Goal: Ask a question

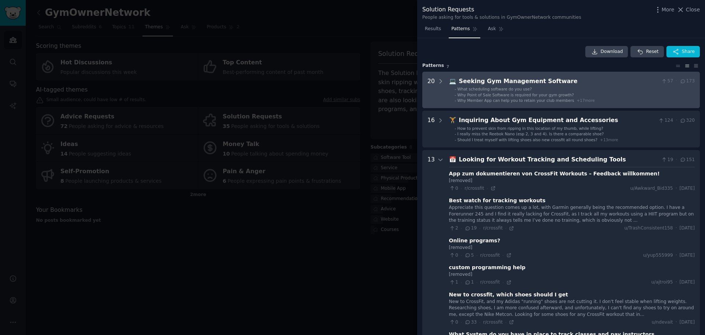
click at [514, 83] on div "Seeking Gym Management Software" at bounding box center [559, 81] width 200 height 9
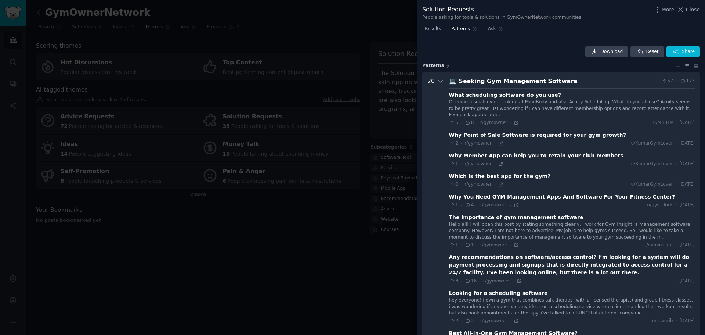
scroll to position [33, 0]
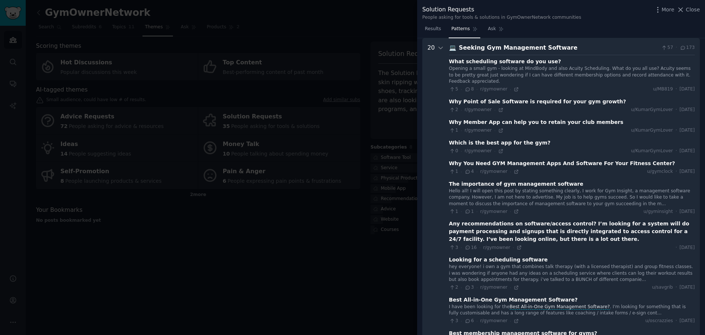
click at [465, 72] on div "Opening a small gym - looking at MindBody and also Acuity Scheduling. What do y…" at bounding box center [572, 74] width 246 height 19
click at [463, 62] on div "What scheduling software do you use?" at bounding box center [505, 62] width 112 height 8
click at [460, 98] on div "Why Point of Sale Software is required for your gym growth?" at bounding box center [537, 102] width 177 height 8
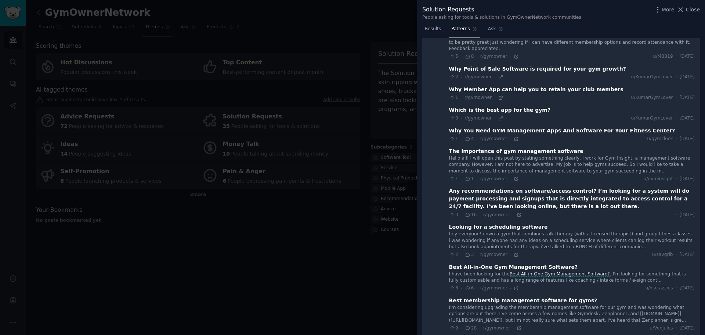
scroll to position [0, 0]
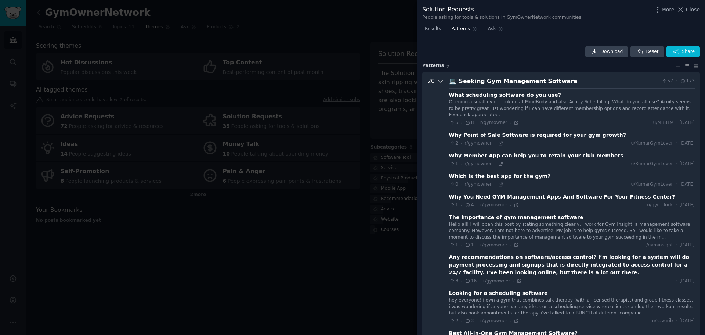
click at [440, 83] on icon at bounding box center [441, 81] width 7 height 7
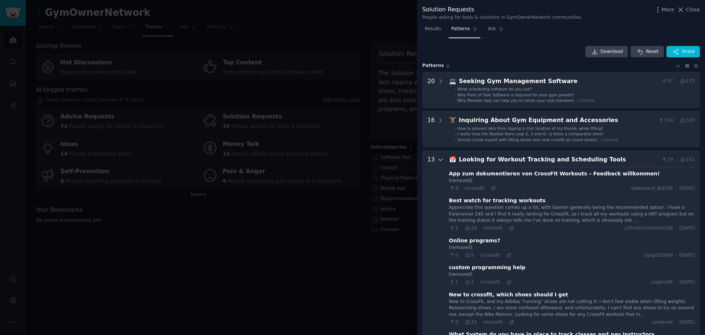
click at [440, 161] on icon at bounding box center [441, 159] width 7 height 7
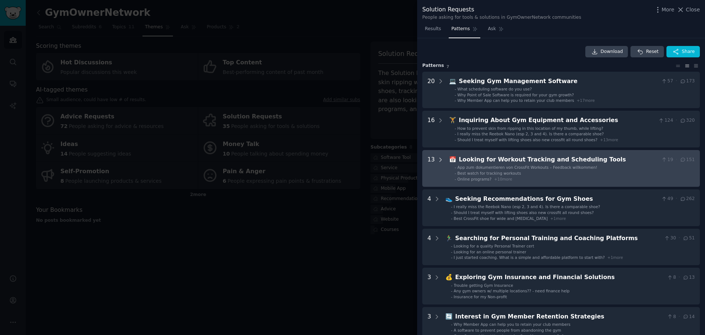
click at [440, 159] on icon at bounding box center [441, 160] width 2 height 4
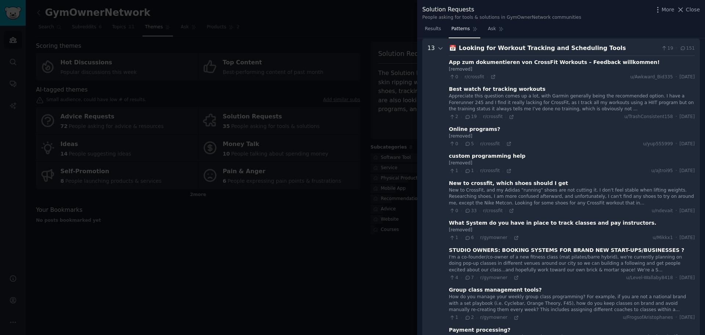
scroll to position [112, 0]
click at [442, 51] on div at bounding box center [441, 288] width 7 height 490
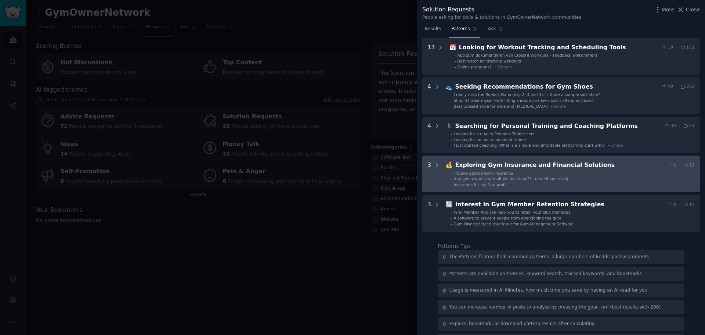
scroll to position [132, 0]
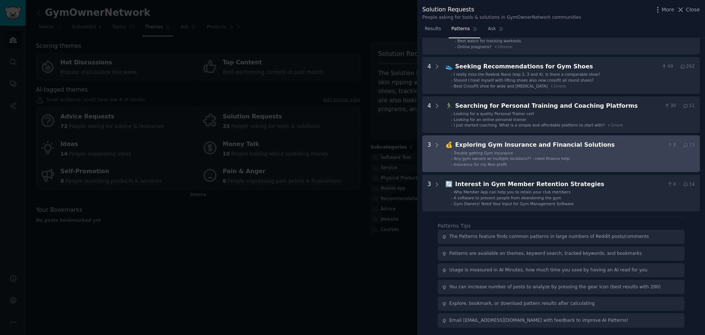
click at [444, 142] on Solutions "3 💰 Exploring Gym Insurance and Financial Solutions 8 · 13 - Trouble getting Gy…" at bounding box center [561, 153] width 278 height 37
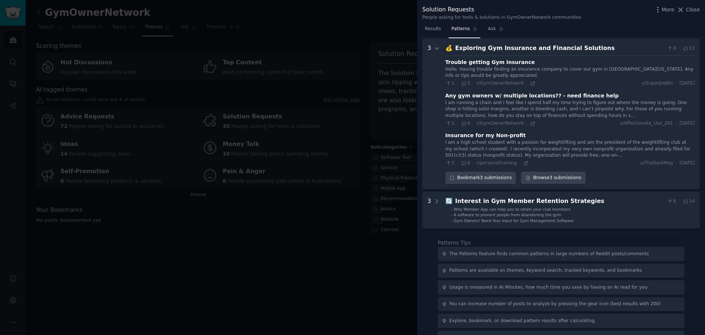
scroll to position [230, 0]
click at [530, 123] on icon at bounding box center [532, 122] width 5 height 5
click at [434, 49] on icon at bounding box center [437, 47] width 7 height 7
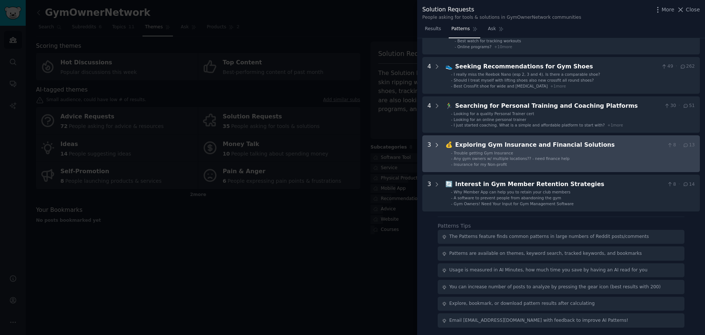
scroll to position [132, 0]
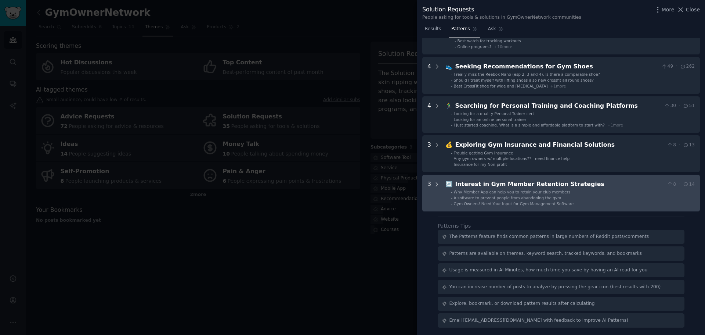
click at [439, 185] on icon at bounding box center [437, 184] width 7 height 7
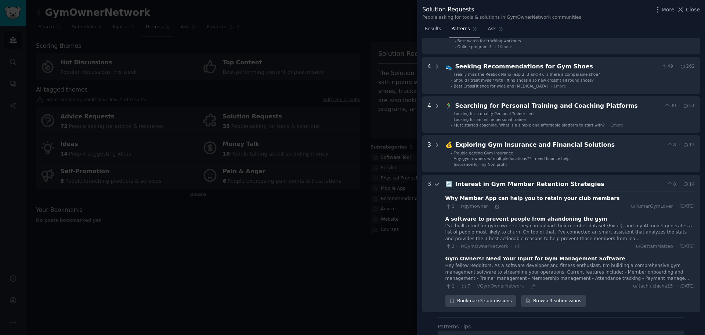
scroll to position [233, 0]
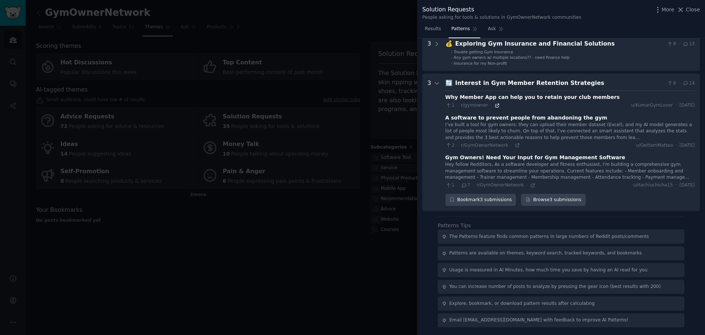
click at [495, 106] on icon at bounding box center [497, 105] width 5 height 5
click at [515, 143] on icon at bounding box center [517, 145] width 5 height 5
click at [530, 186] on icon at bounding box center [532, 185] width 5 height 5
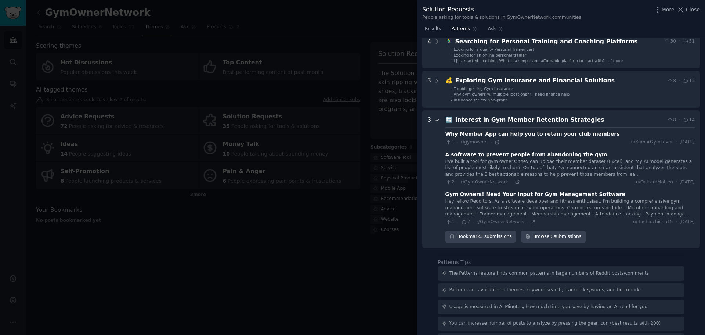
click at [438, 123] on div at bounding box center [437, 178] width 7 height 127
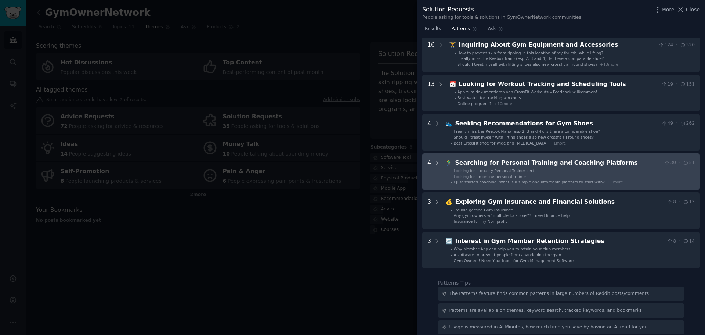
scroll to position [59, 0]
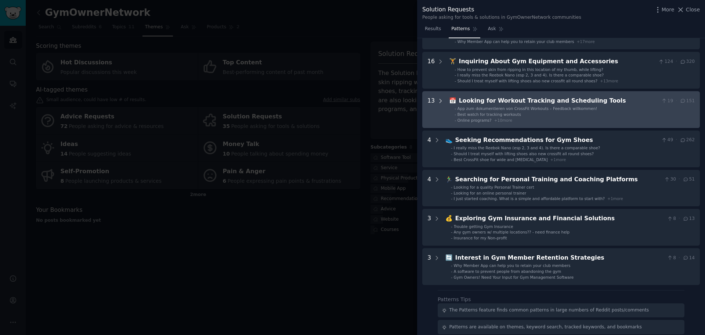
click at [438, 105] on div at bounding box center [441, 109] width 7 height 26
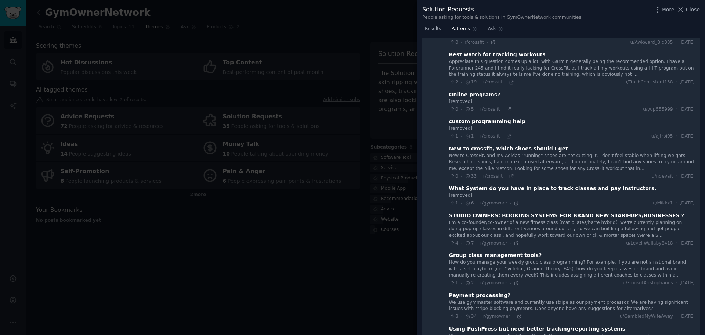
scroll to position [222, 0]
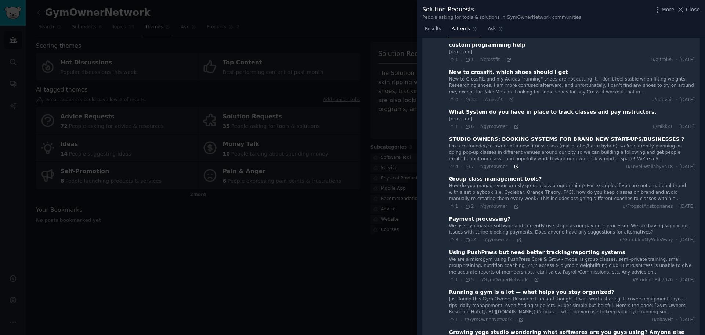
click at [514, 167] on icon at bounding box center [516, 166] width 5 height 5
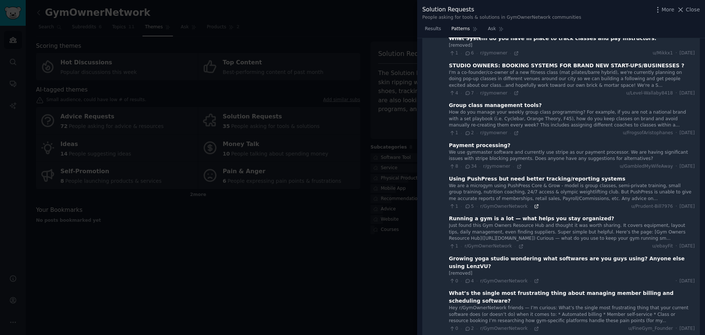
scroll to position [332, 0]
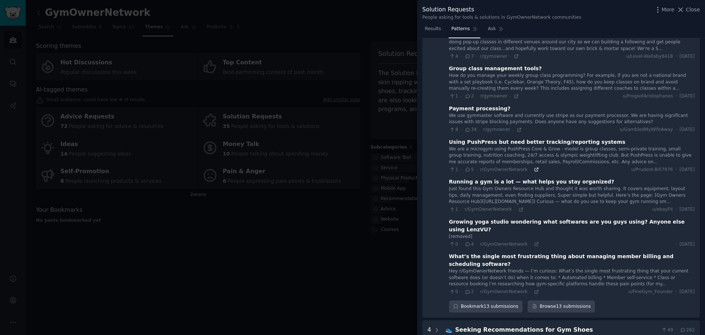
click at [534, 169] on icon at bounding box center [536, 169] width 5 height 5
click at [517, 130] on icon at bounding box center [519, 129] width 5 height 5
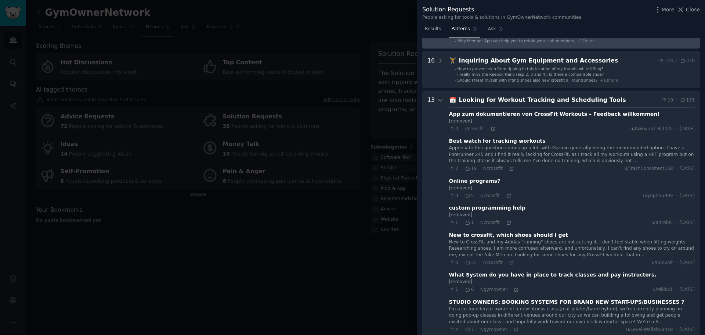
scroll to position [0, 0]
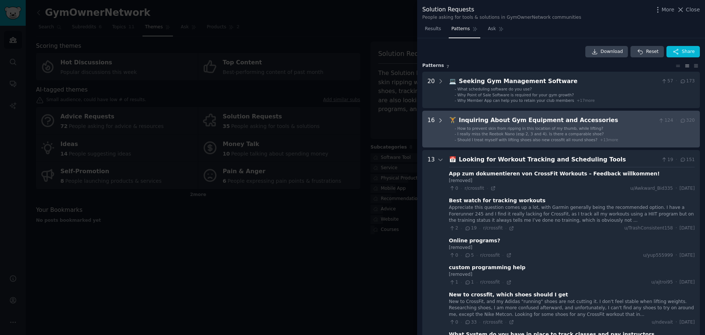
click at [440, 120] on icon at bounding box center [441, 120] width 7 height 7
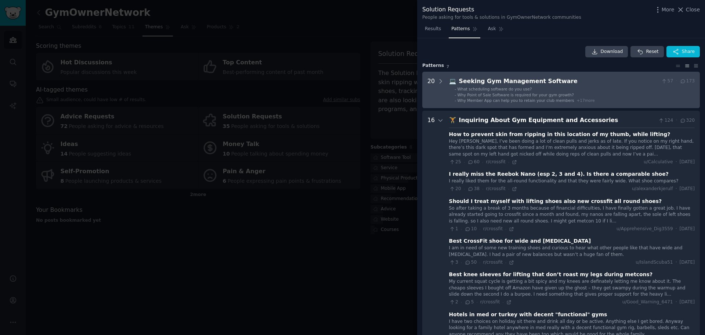
click at [443, 83] on Software "20 💻 Seeking Gym Management Software 57 · 173 - What scheduling software do you…" at bounding box center [561, 90] width 278 height 37
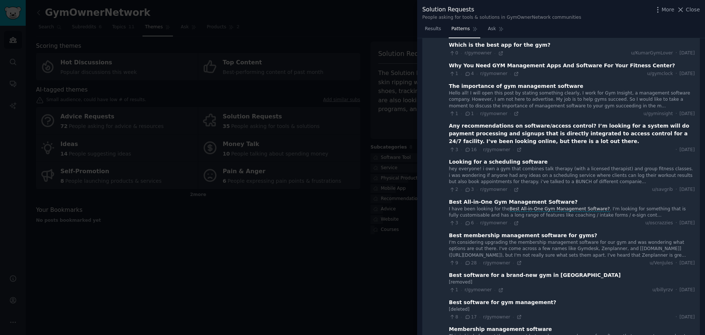
scroll to position [144, 0]
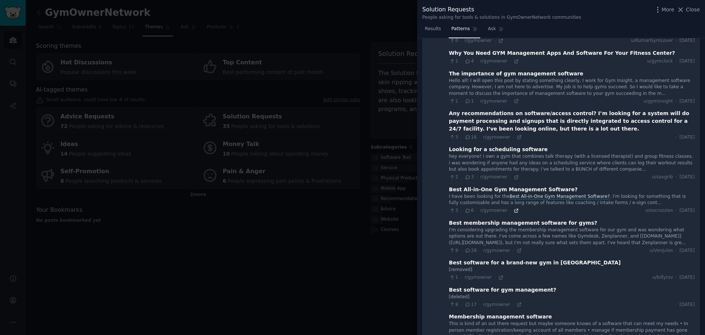
click at [515, 209] on icon at bounding box center [516, 210] width 3 height 3
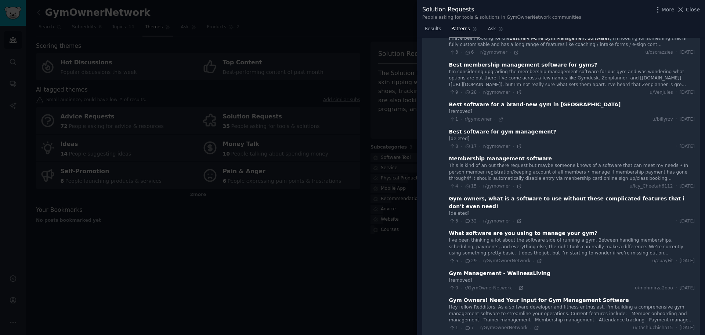
scroll to position [217, 0]
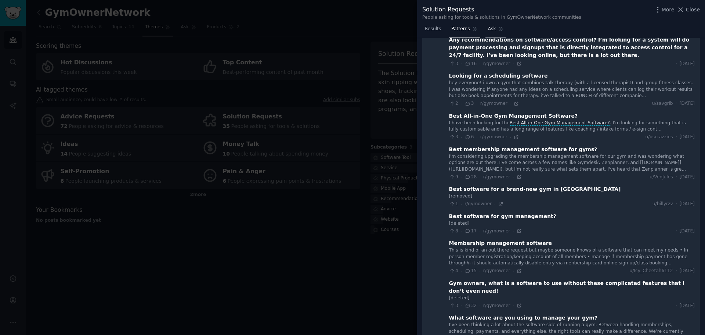
click at [488, 30] on span "Ask" at bounding box center [492, 29] width 8 height 7
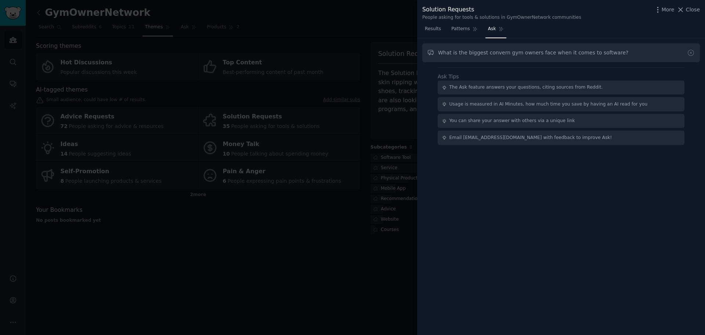
type input "What is the biggest convern gym owners face when it comes to software?"
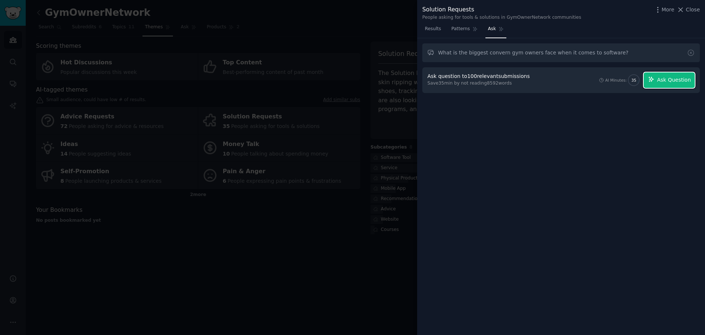
click at [655, 79] on icon "button" at bounding box center [651, 79] width 7 height 7
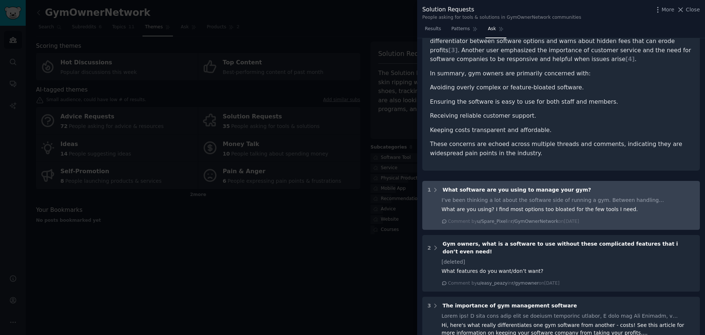
scroll to position [184, 0]
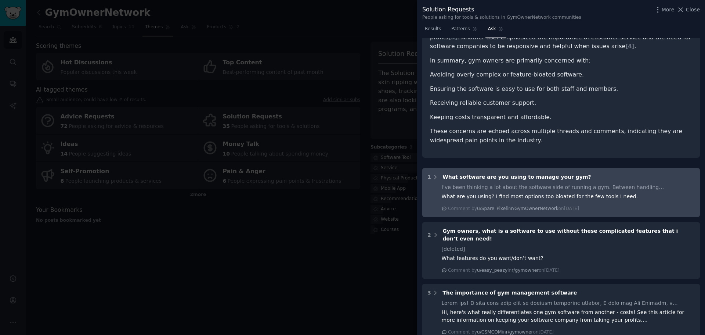
click at [547, 183] on div "I’ve been thinking a lot about the software side of running a gym. Between hand…" at bounding box center [568, 187] width 253 height 8
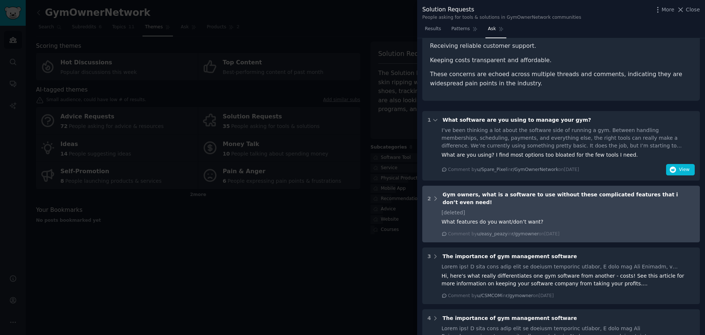
scroll to position [220, 0]
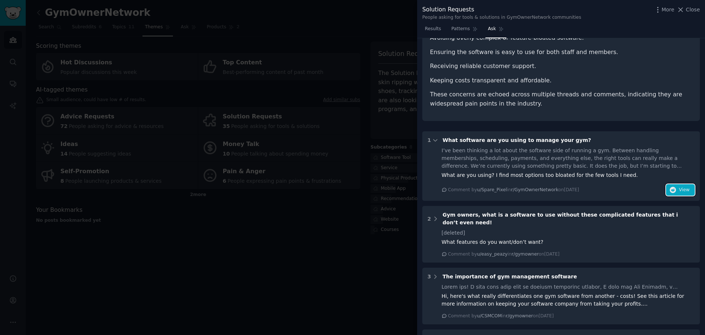
click at [673, 187] on icon "button" at bounding box center [673, 190] width 7 height 7
